Goal: Find specific page/section

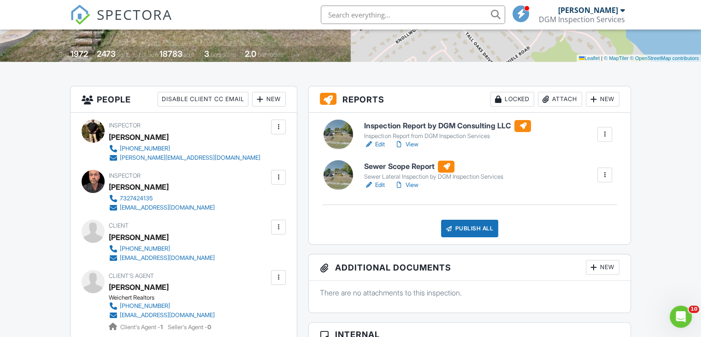
click at [390, 163] on h6 "Sewer Scope Report" at bounding box center [433, 166] width 139 height 12
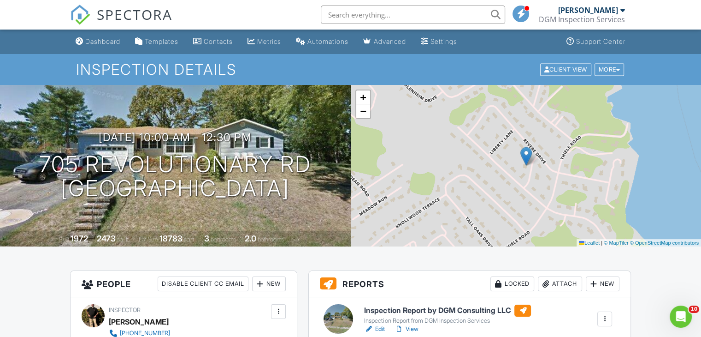
click at [425, 310] on h6 "Inspection Report by DGM Consulting LLC" at bounding box center [447, 310] width 167 height 12
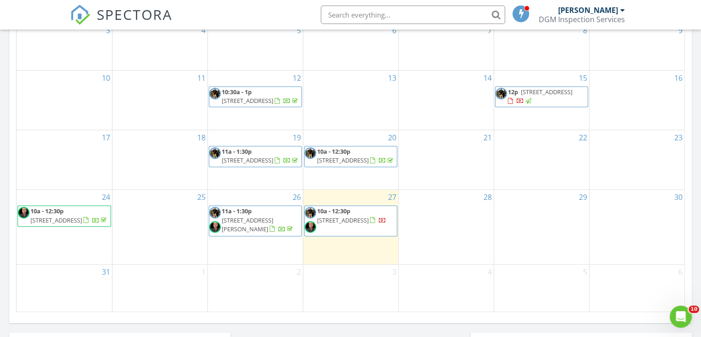
scroll to position [553, 0]
